Goal: Information Seeking & Learning: Check status

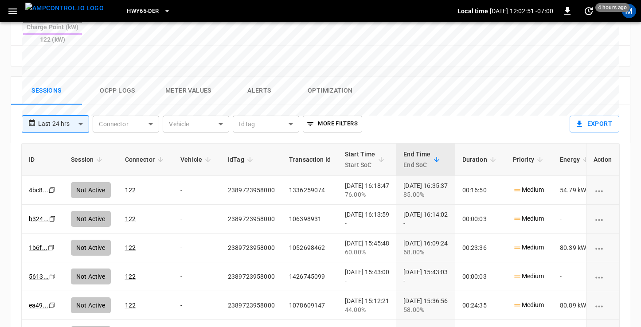
click at [70, 9] on img "menu" at bounding box center [64, 8] width 78 height 11
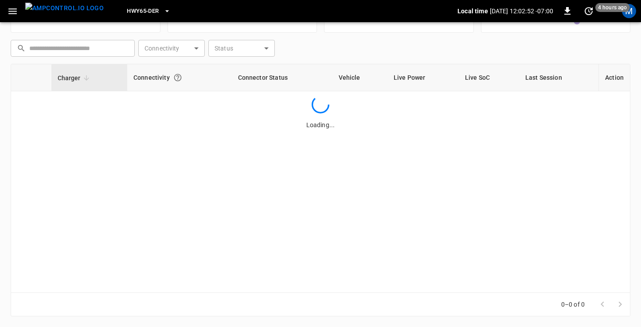
scroll to position [113, 0]
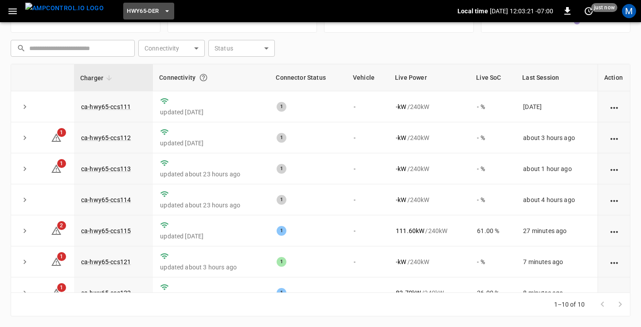
click at [135, 11] on span "HWY65-DER" at bounding box center [143, 11] width 32 height 10
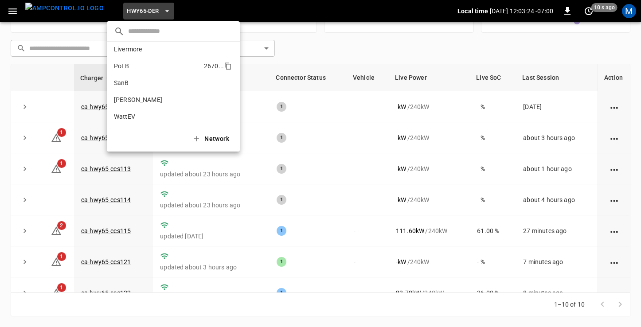
scroll to position [73, 0]
click at [134, 85] on p "SanB" at bounding box center [157, 81] width 86 height 9
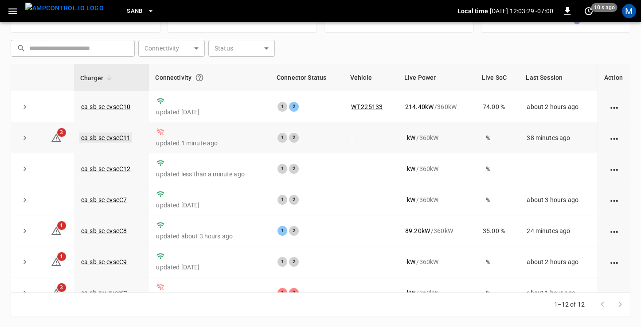
click at [98, 137] on link "ca-sb-se-evseC11" at bounding box center [105, 138] width 53 height 11
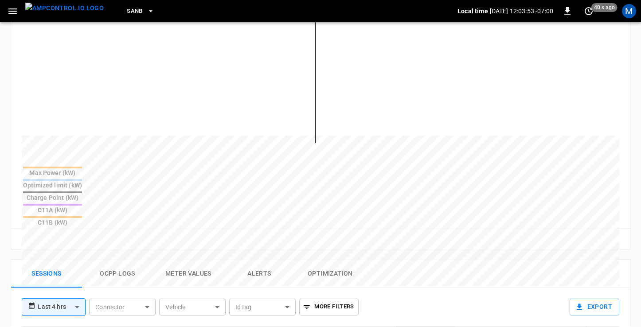
scroll to position [232, 0]
click at [122, 259] on button "Ocpp logs" at bounding box center [117, 273] width 71 height 28
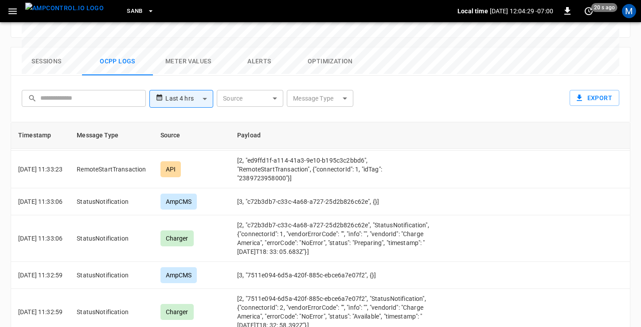
scroll to position [4037, 0]
drag, startPoint x: 305, startPoint y: 209, endPoint x: 250, endPoint y: 168, distance: 68.8
click at [250, 85] on td "[2, "7e5198f3-2e65-4249-a868-b9d692ac93d3", "StatusNotification", {"timestamp":…" at bounding box center [337, 62] width 214 height 47
copy td "[2, "7e5198f3-2e65-4249-a868-b9d692ac93d3", "StatusNotification", {"timestamp":…"
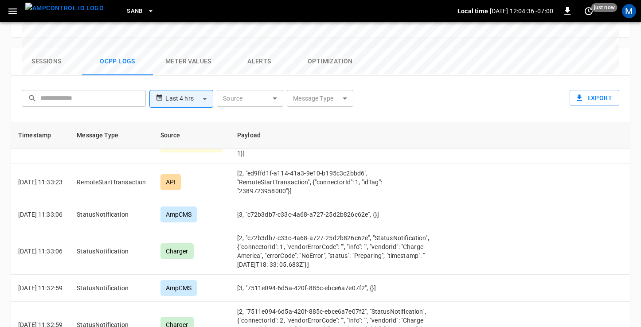
scroll to position [4019, 0]
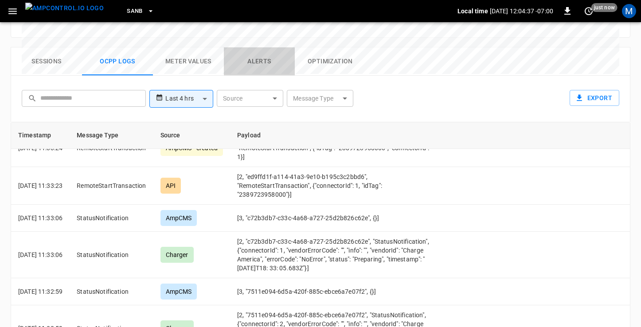
click at [266, 47] on button "Alerts" at bounding box center [259, 61] width 71 height 28
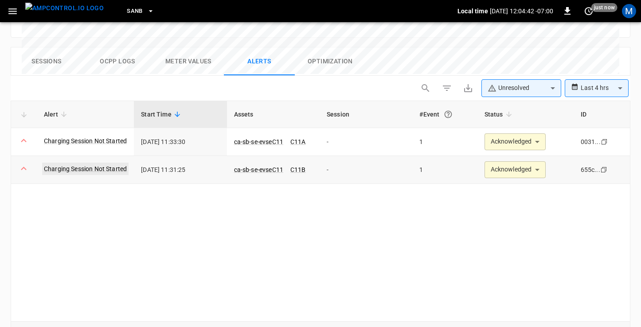
click at [109, 163] on link "Charging Session Not Started" at bounding box center [85, 169] width 86 height 12
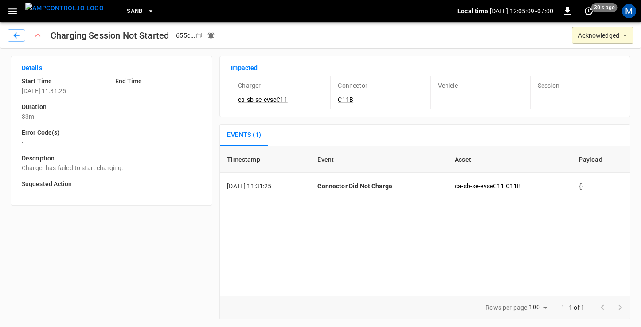
drag, startPoint x: 53, startPoint y: 34, endPoint x: 103, endPoint y: 31, distance: 50.2
click at [103, 31] on h1 "Charging Session Not Started" at bounding box center [110, 35] width 118 height 14
drag, startPoint x: 61, startPoint y: 35, endPoint x: 168, endPoint y: 34, distance: 107.3
click at [168, 34] on h1 "Charging Session Not Started" at bounding box center [110, 35] width 118 height 14
copy h1 "Charging Session Not Started"
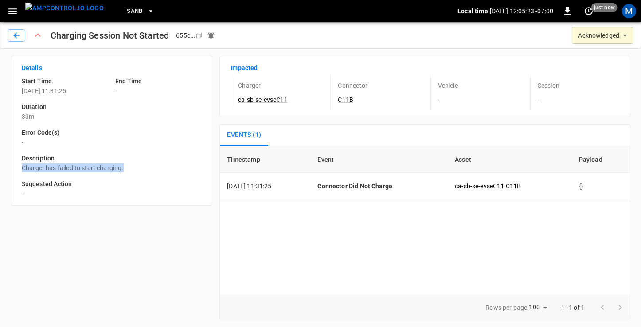
drag, startPoint x: 127, startPoint y: 168, endPoint x: 17, endPoint y: 169, distance: 109.9
click at [17, 169] on div "Description Charger has failed to start charging." at bounding box center [108, 160] width 187 height 26
copy p "Charger has failed to start charging."
click at [20, 36] on icon "button" at bounding box center [16, 35] width 9 height 9
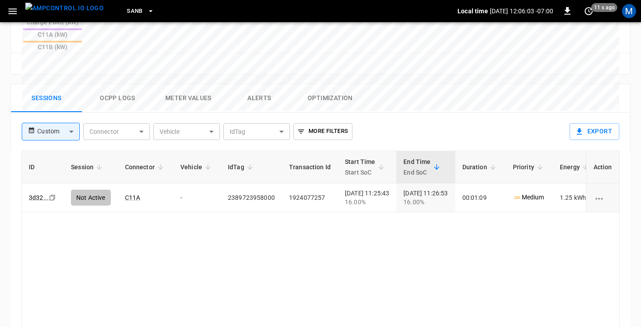
scroll to position [407, 0]
click at [51, 195] on icon "copy" at bounding box center [52, 197] width 5 height 5
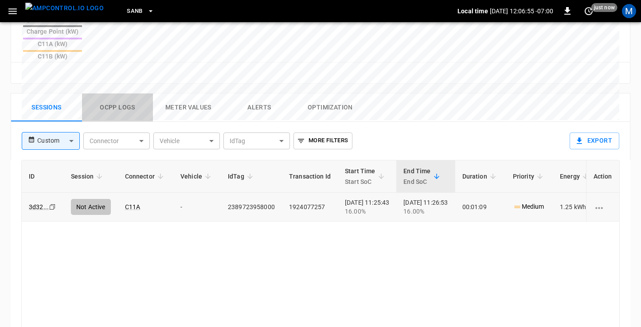
click at [110, 94] on button "Ocpp logs" at bounding box center [117, 108] width 71 height 28
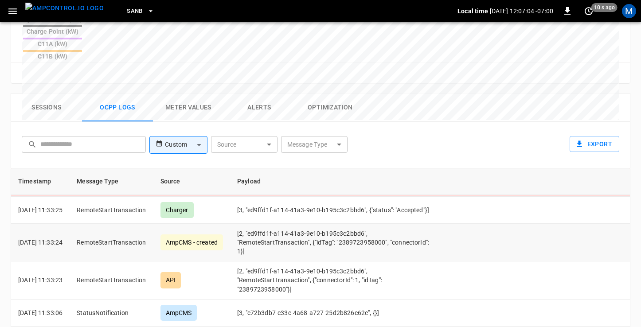
scroll to position [2283, 0]
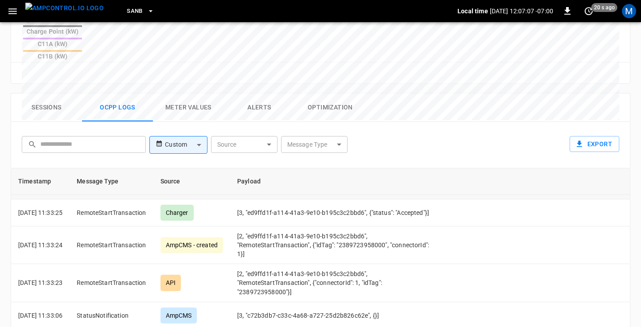
drag, startPoint x: 313, startPoint y: 254, endPoint x: 243, endPoint y: 215, distance: 80.2
click at [243, 199] on td "[2, "7e5198f3-2e65-4249-a868-b9d692ac93d3", "StatusNotification", {"timestamp":…" at bounding box center [337, 176] width 214 height 47
copy tr "Charger [2, "7e5198f3-2e65-4249-a868-b9d692ac93d3", "StatusNotification", {"tim…"
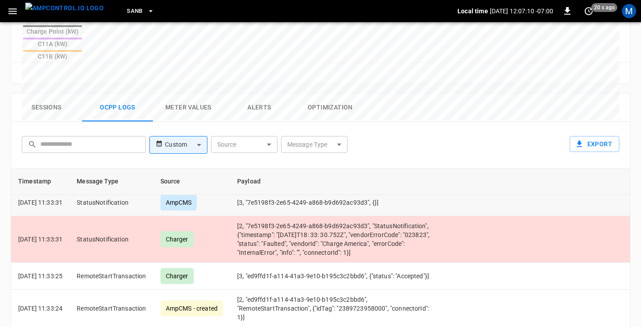
scroll to position [2213, 0]
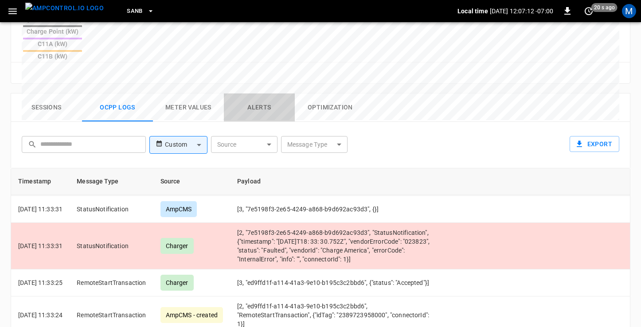
click at [256, 94] on button "Alerts" at bounding box center [259, 108] width 71 height 28
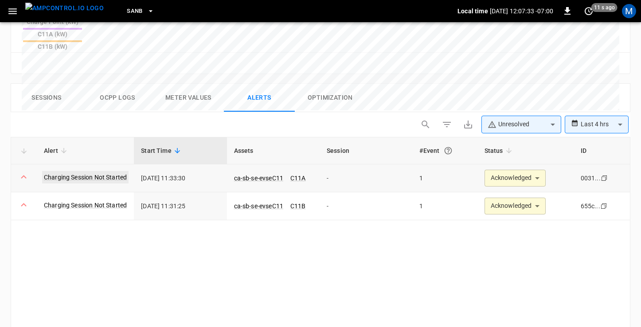
click at [113, 171] on link "Charging Session Not Started" at bounding box center [85, 177] width 86 height 12
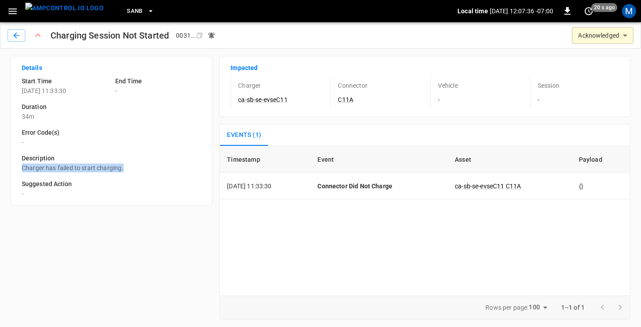
drag, startPoint x: 125, startPoint y: 166, endPoint x: 15, endPoint y: 168, distance: 110.8
click at [15, 168] on div "Description Charger has failed to start charging." at bounding box center [108, 160] width 187 height 26
copy p "Charger has failed to start charging."
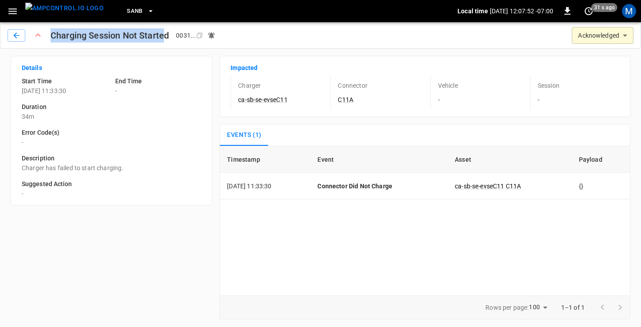
drag, startPoint x: 52, startPoint y: 33, endPoint x: 166, endPoint y: 37, distance: 114.4
click at [166, 37] on h1 "Charging Session Not Started" at bounding box center [110, 35] width 118 height 14
copy h1 "Charging Session Not Starte"
click at [66, 9] on img "menu" at bounding box center [64, 8] width 78 height 11
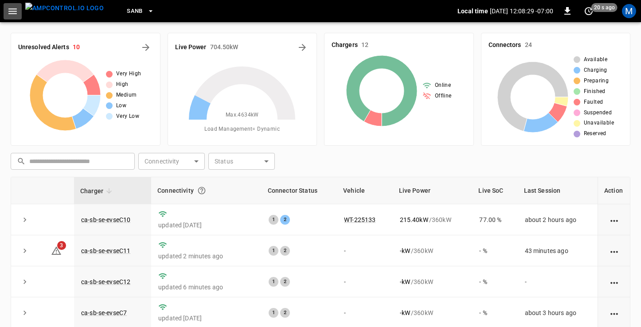
click at [13, 15] on icon "button" at bounding box center [12, 11] width 11 height 11
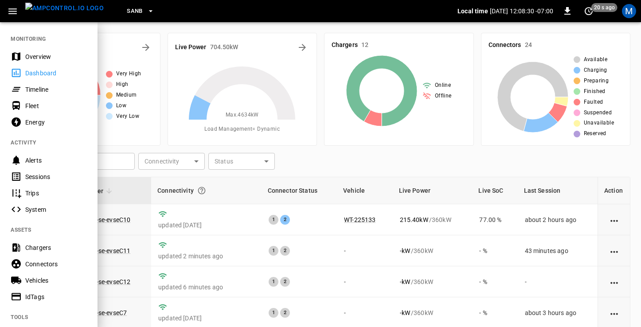
click at [40, 174] on div "Sessions" at bounding box center [56, 176] width 62 height 9
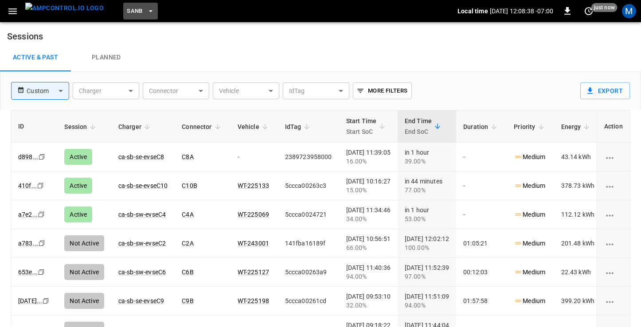
click at [127, 12] on button "SanB" at bounding box center [140, 11] width 35 height 17
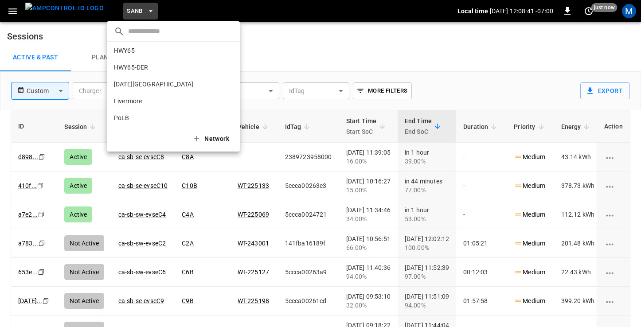
scroll to position [12, 0]
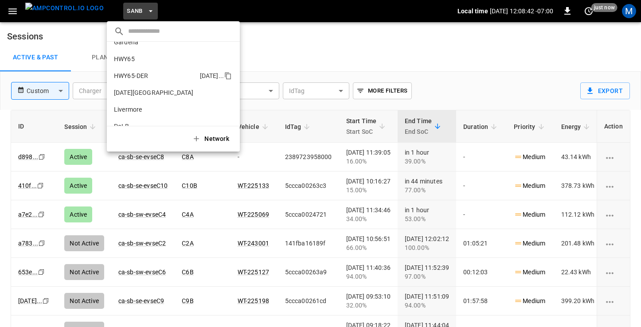
click at [137, 79] on p "HWY65-DER" at bounding box center [155, 75] width 82 height 9
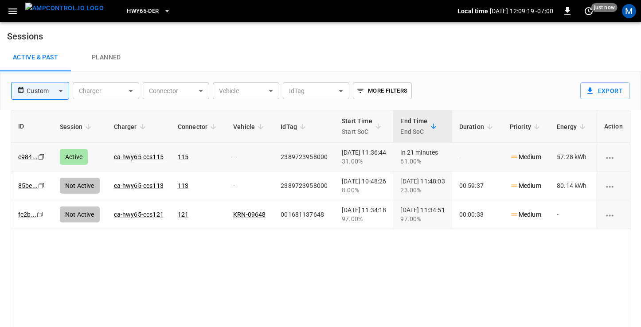
click at [40, 158] on icon "Copy" at bounding box center [41, 156] width 7 height 7
click at [24, 157] on link "e984 ..." at bounding box center [27, 157] width 23 height 11
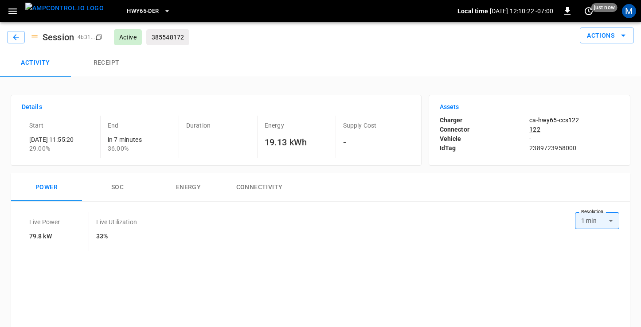
click at [554, 116] on p "ca-hwy65-ccs122" at bounding box center [574, 120] width 90 height 9
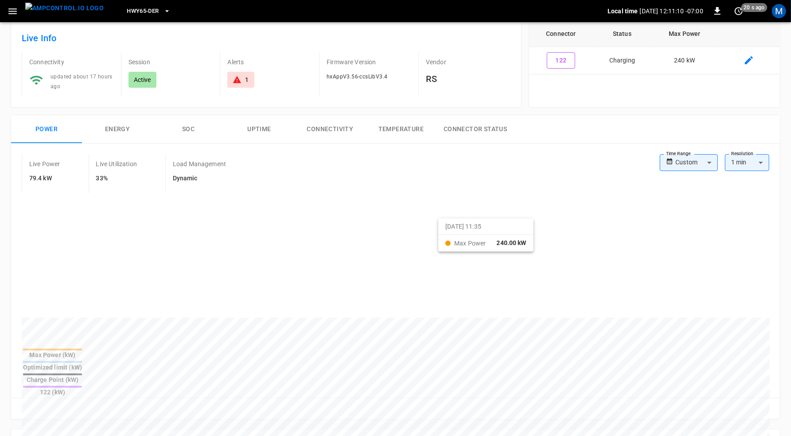
scroll to position [51, 0]
